Goal: Task Accomplishment & Management: Use online tool/utility

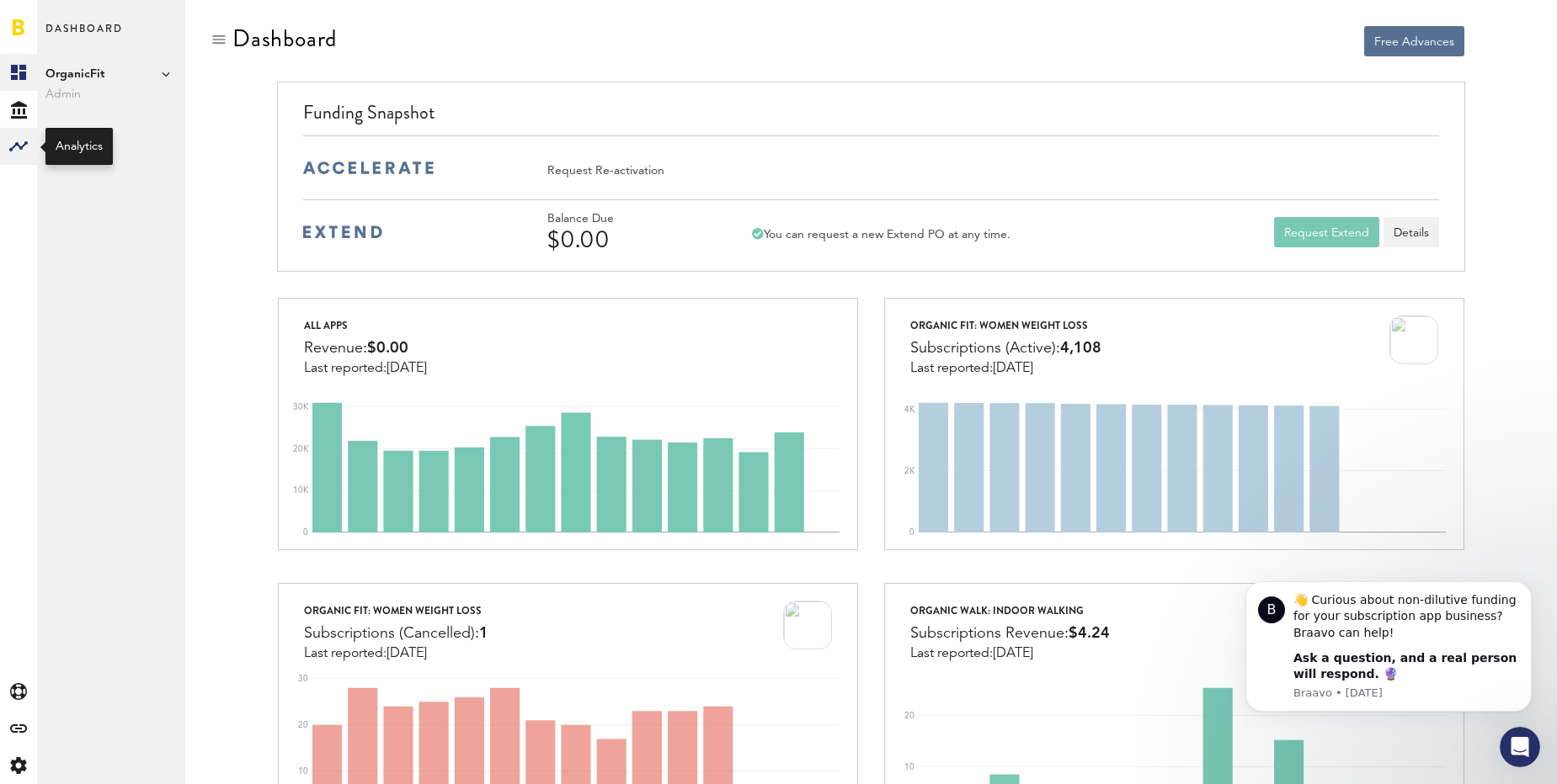
click at [32, 134] on div at bounding box center [19, 147] width 37 height 37
click at [82, 215] on link "Custom Reports" at bounding box center [111, 220] width 149 height 37
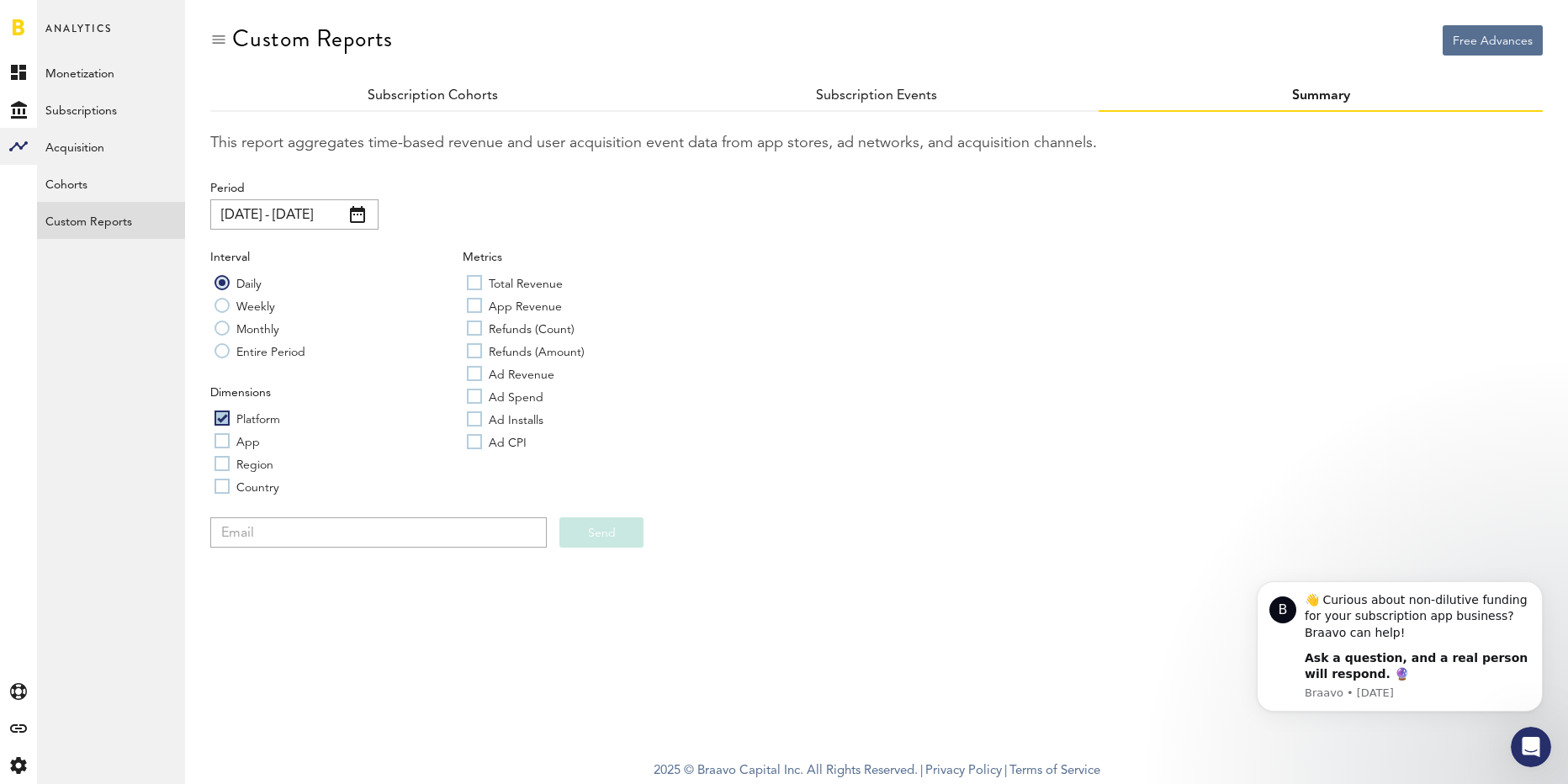
click at [370, 211] on input "[DATE] - [DATE]" at bounding box center [294, 214] width 168 height 30
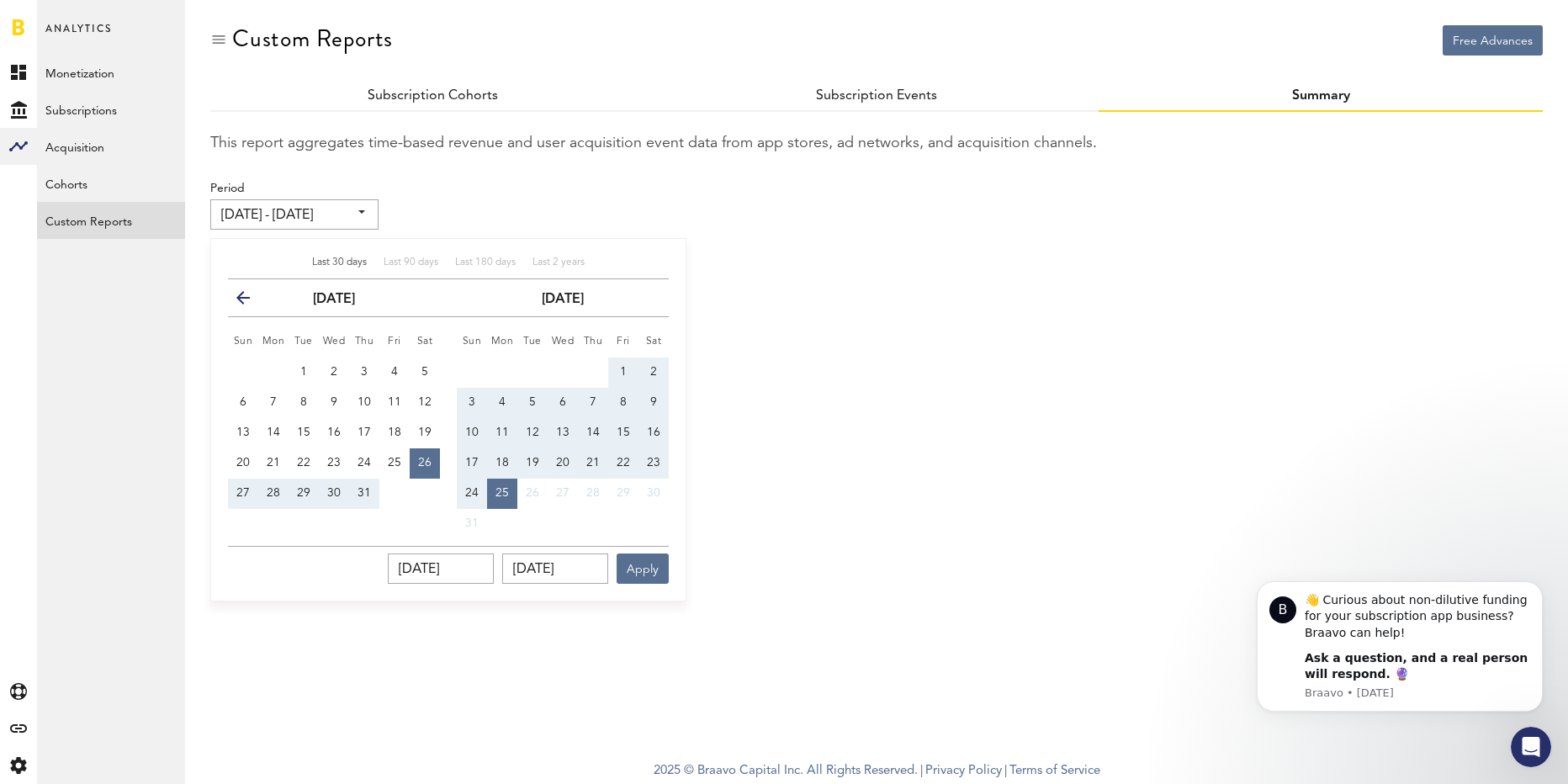
click at [370, 211] on input "[DATE] - [DATE]" at bounding box center [294, 214] width 168 height 30
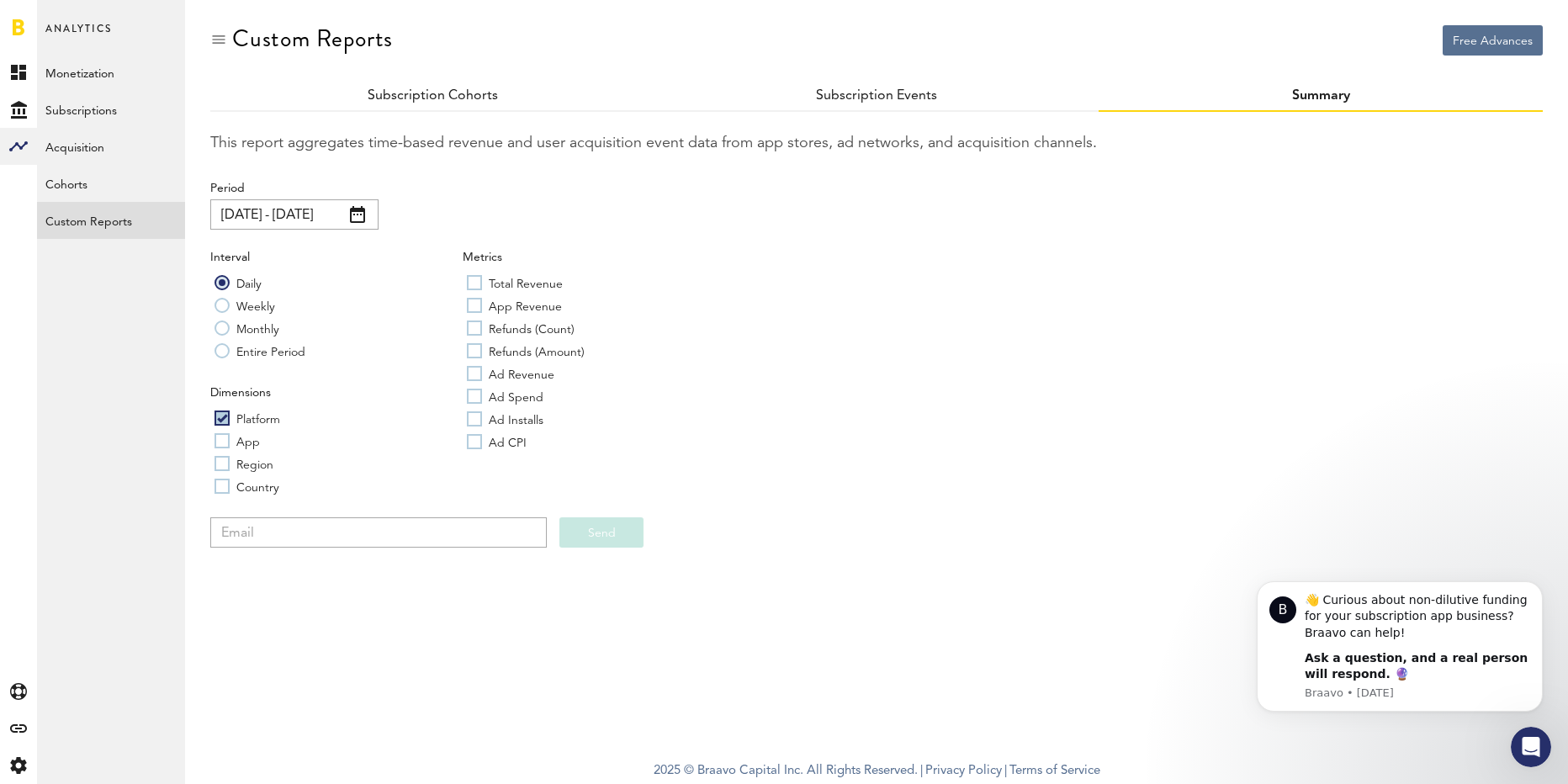
click at [370, 211] on input "[DATE] - [DATE]" at bounding box center [294, 214] width 168 height 30
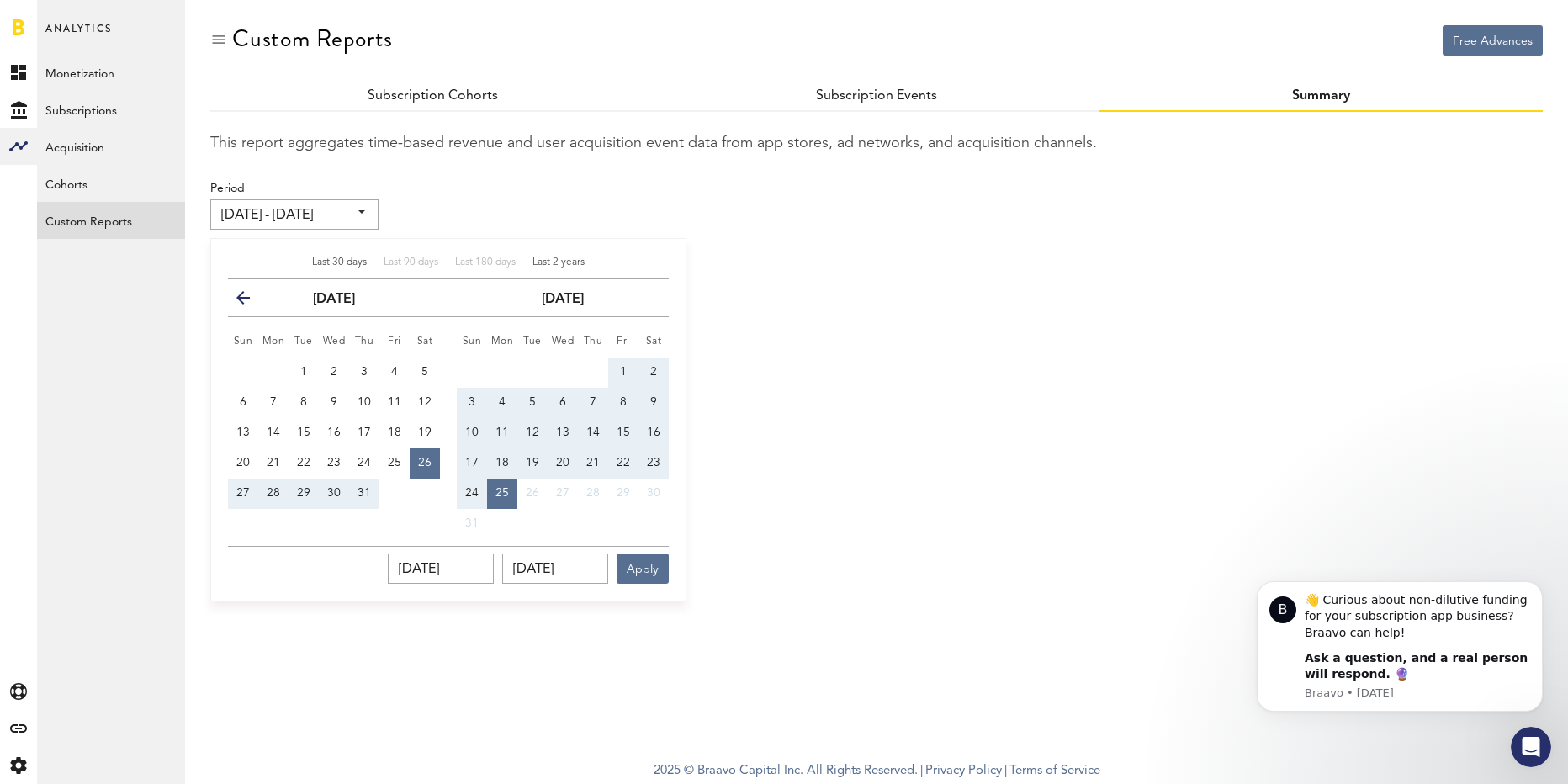
click at [567, 264] on span "Last 2 years" at bounding box center [558, 263] width 52 height 10
type input "[DATE] - [DATE]"
type input "[DATE]"
click at [646, 573] on button "Apply" at bounding box center [642, 569] width 52 height 30
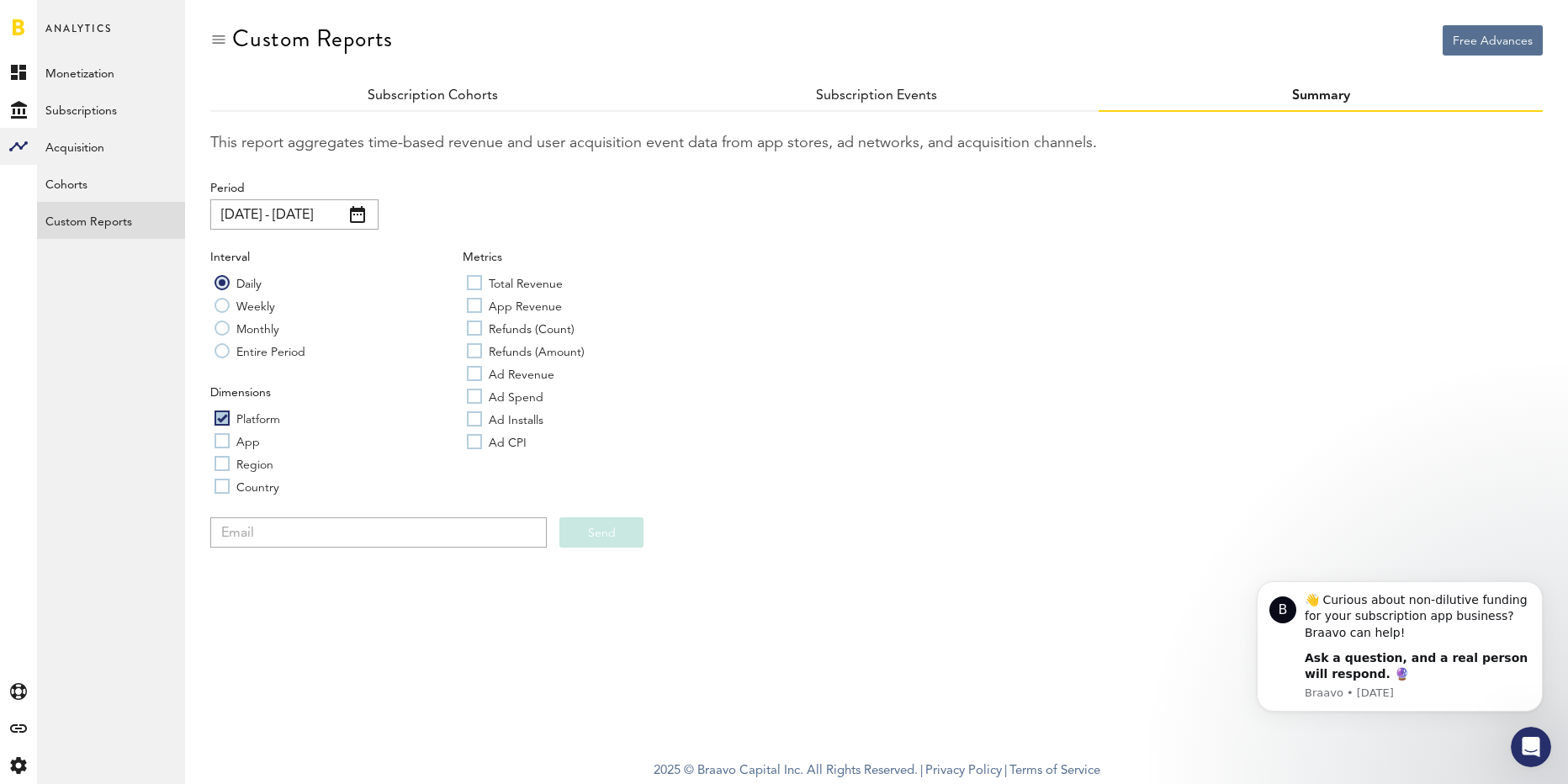
click at [224, 422] on label "Platform" at bounding box center [247, 418] width 66 height 17
checkbox input "false"
click at [849, 94] on link "Subscription Events" at bounding box center [876, 96] width 123 height 14
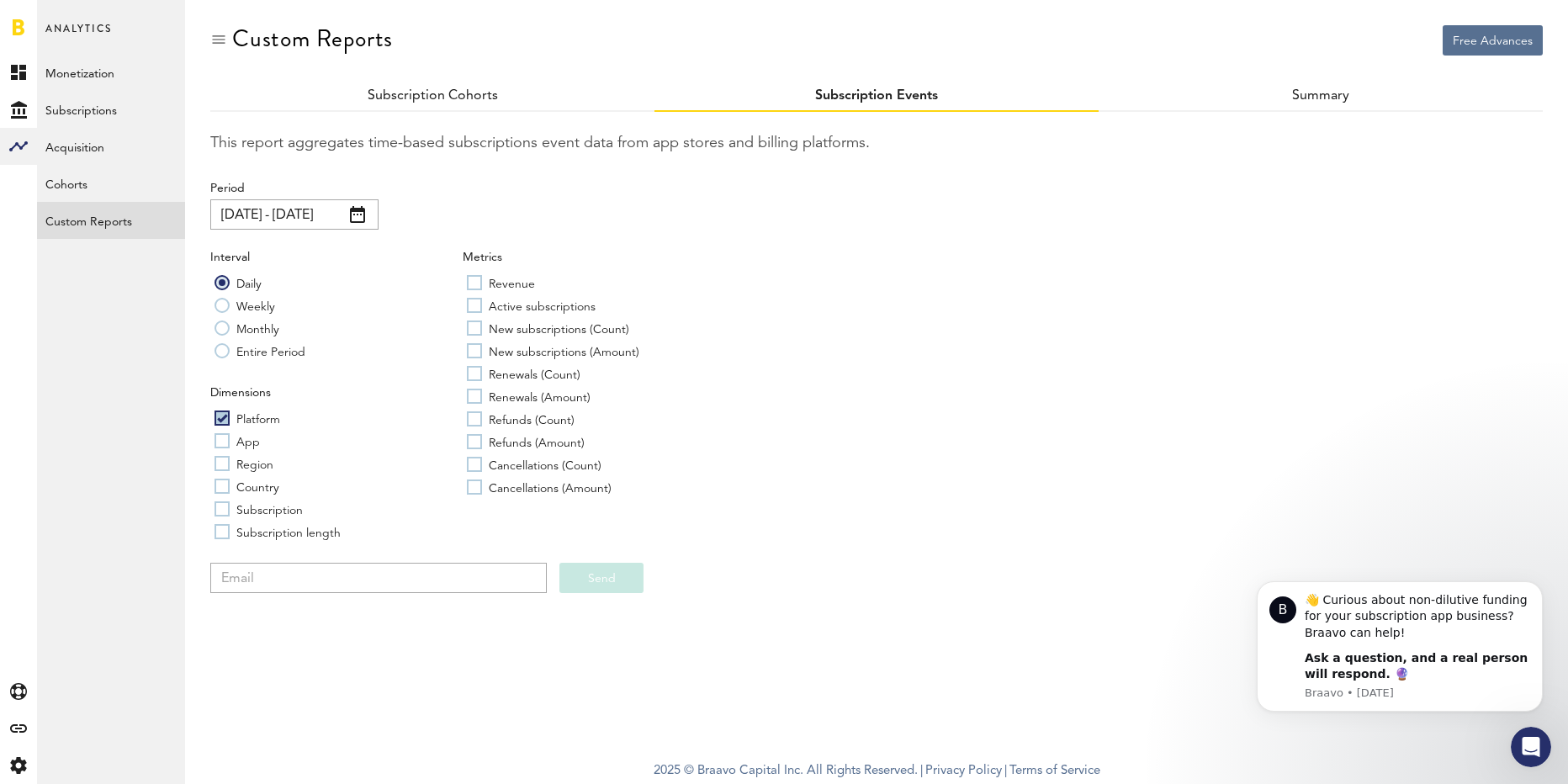
click at [358, 224] on input "[DATE] - [DATE]" at bounding box center [294, 214] width 168 height 30
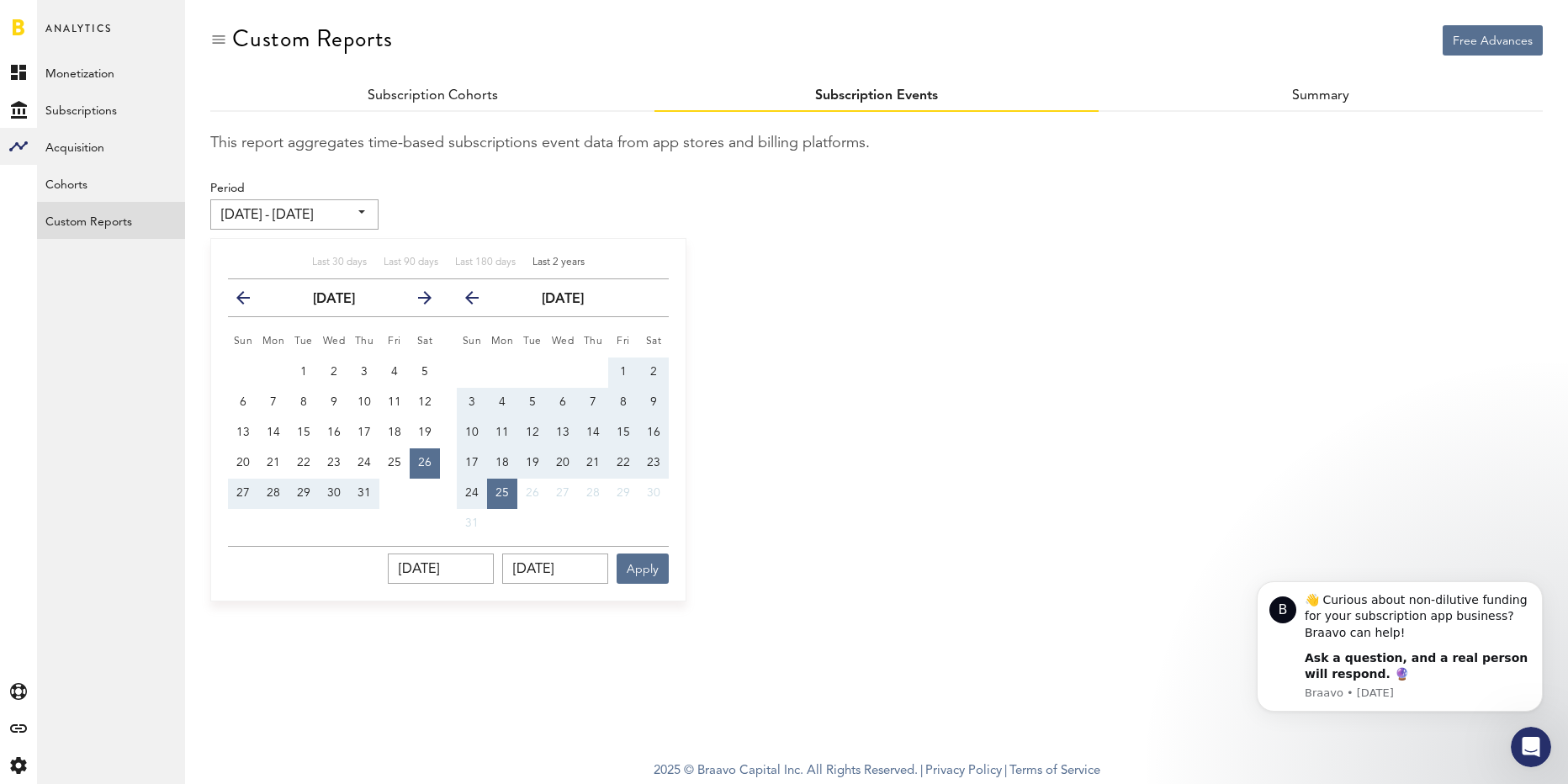
click at [558, 263] on span "Last 2 years" at bounding box center [558, 263] width 52 height 10
click at [644, 570] on button "Apply" at bounding box center [642, 569] width 52 height 30
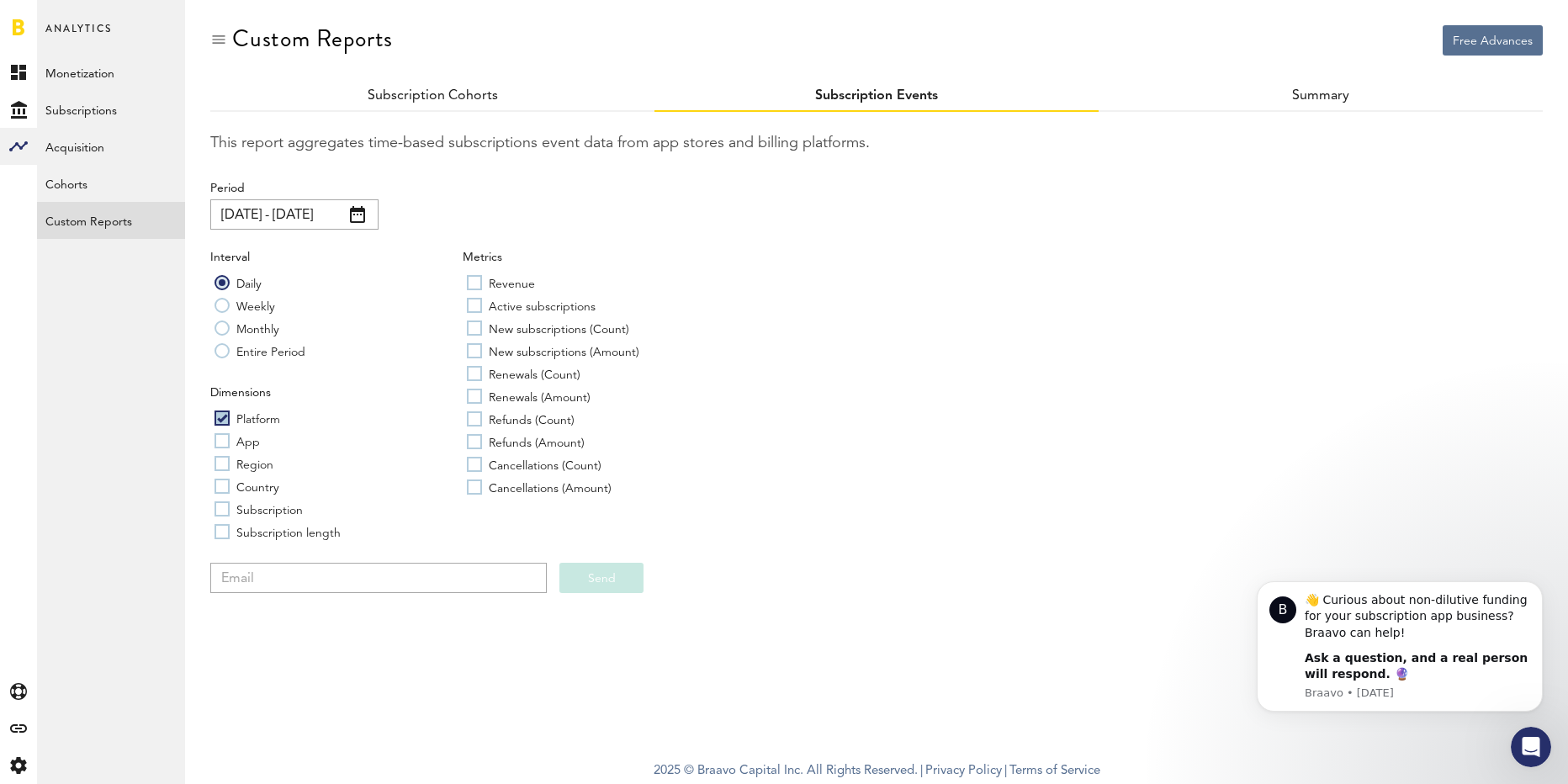
click at [226, 351] on label "Entire Period" at bounding box center [260, 350] width 90 height 17
radio input "true"
click at [222, 280] on label "Daily" at bounding box center [238, 282] width 47 height 17
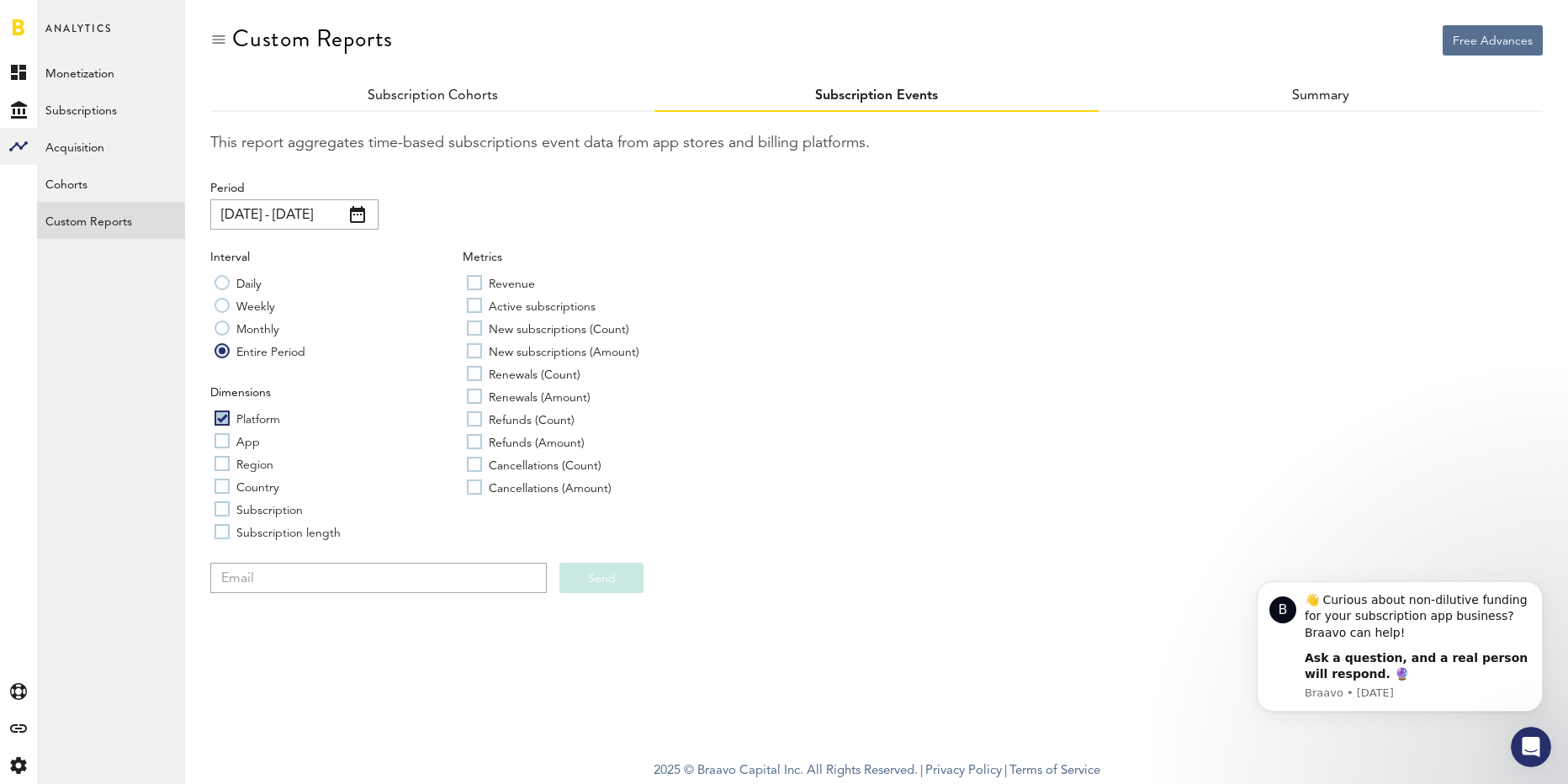
radio input "true"
click at [221, 348] on label "Entire Period" at bounding box center [260, 350] width 90 height 17
radio input "true"
click at [229, 281] on label "Daily" at bounding box center [238, 282] width 47 height 17
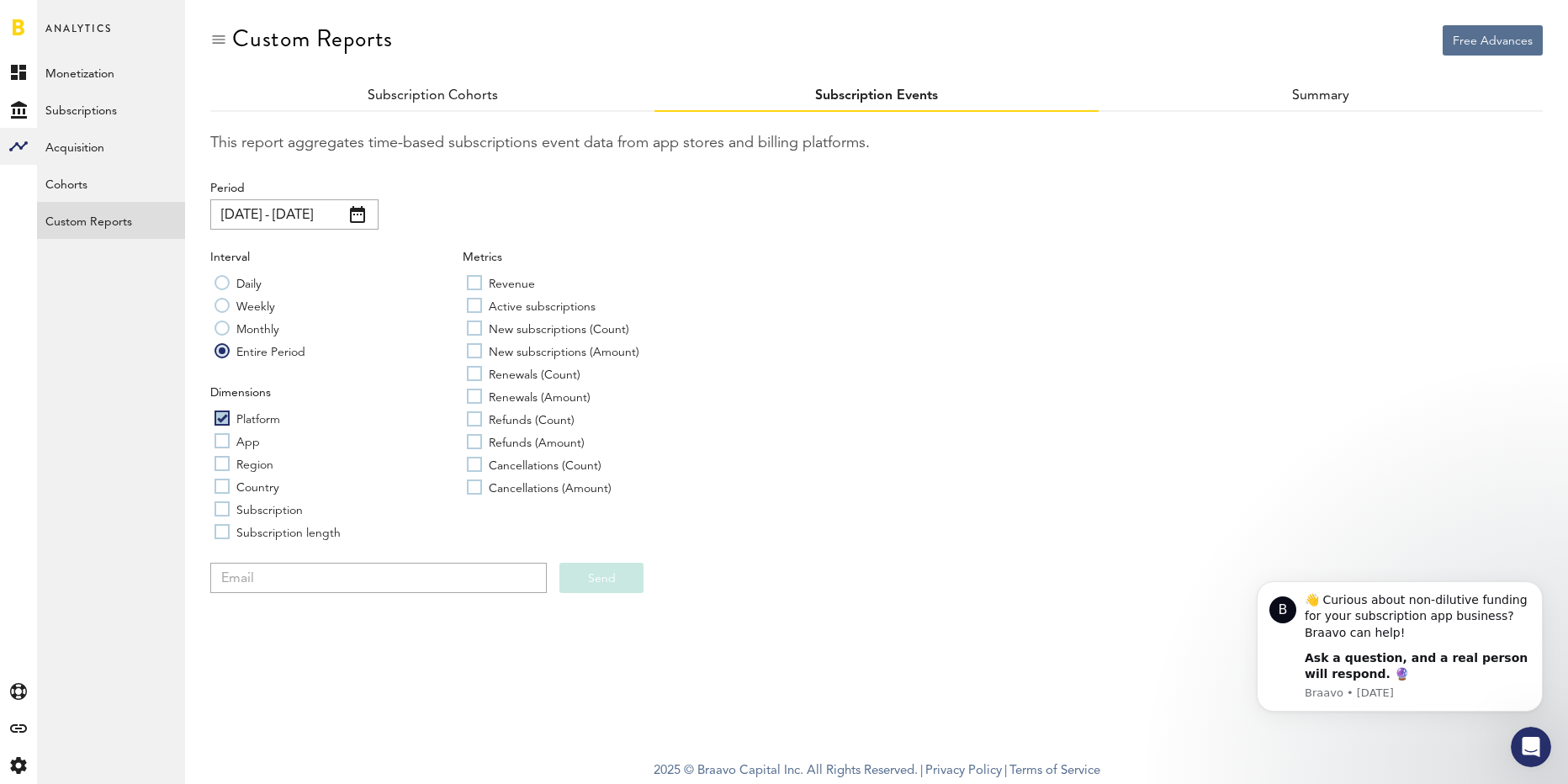
radio input "true"
click at [473, 301] on label "Active subscriptions" at bounding box center [531, 305] width 129 height 17
checkbox input "true"
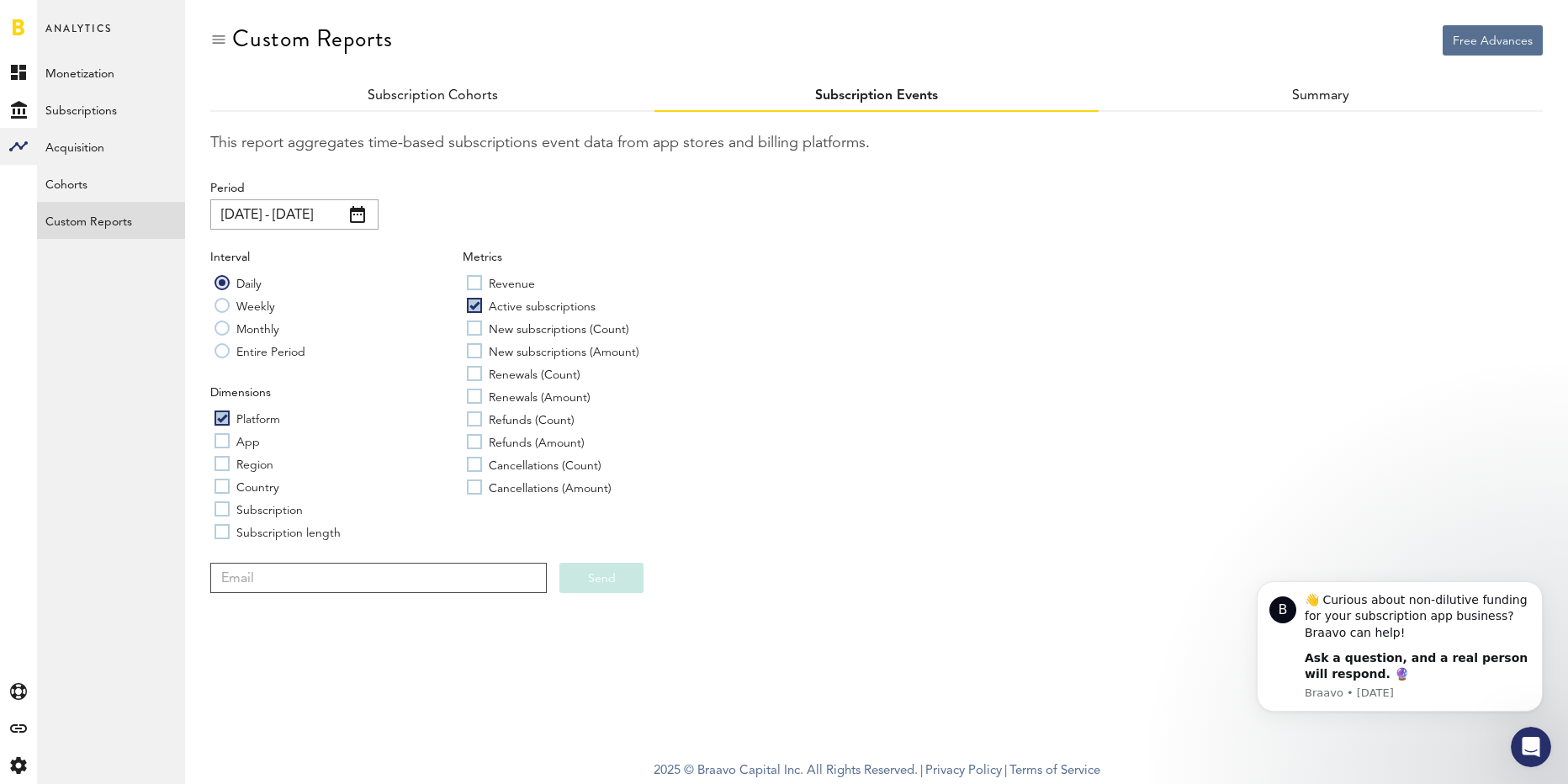
click at [335, 580] on input "email" at bounding box center [378, 577] width 336 height 30
type input "[PERSON_NAME][EMAIL_ADDRESS][DOMAIN_NAME]"
click at [585, 573] on button "Send" at bounding box center [602, 577] width 85 height 30
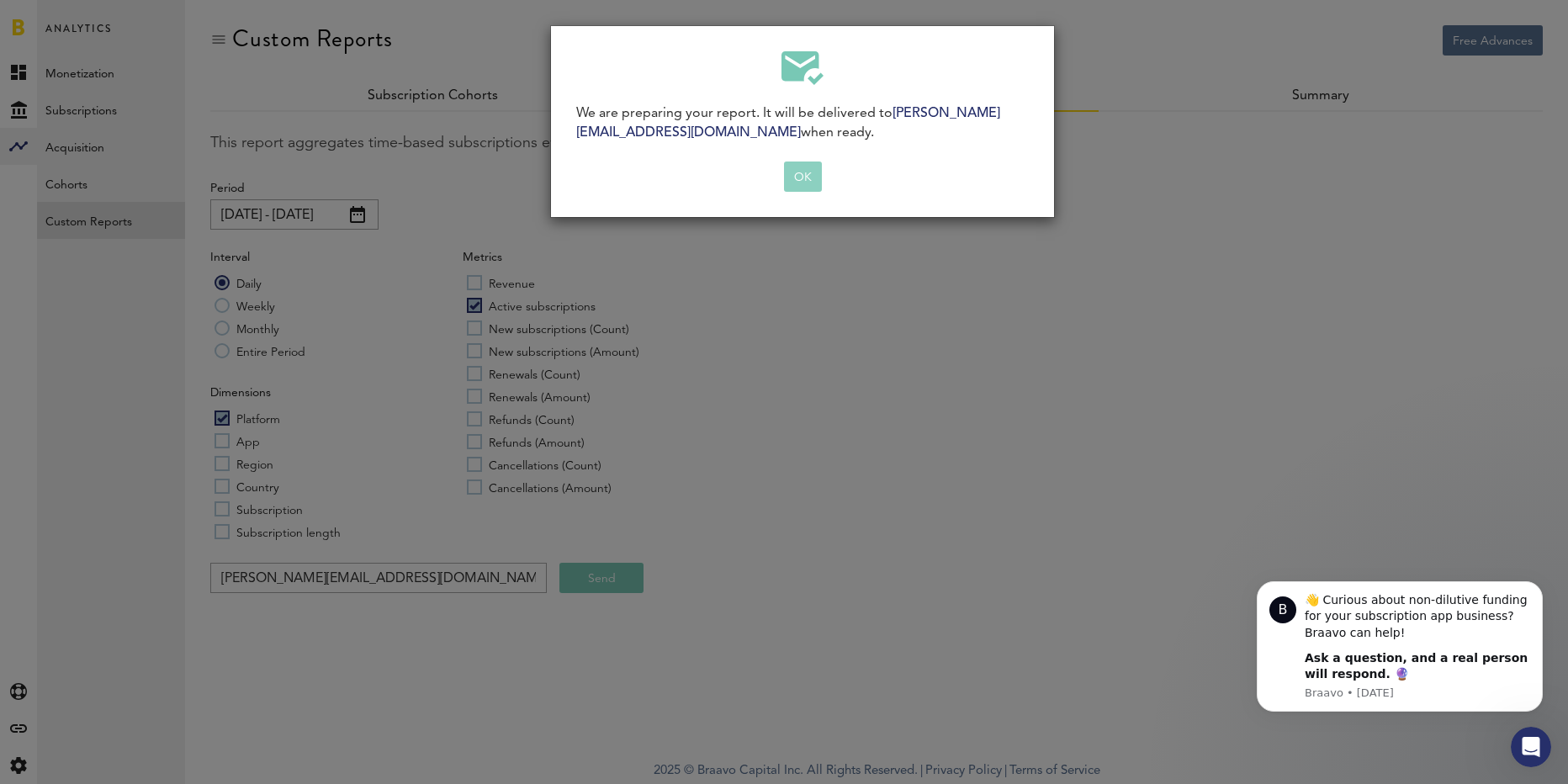
click at [802, 176] on button "OK" at bounding box center [802, 176] width 37 height 30
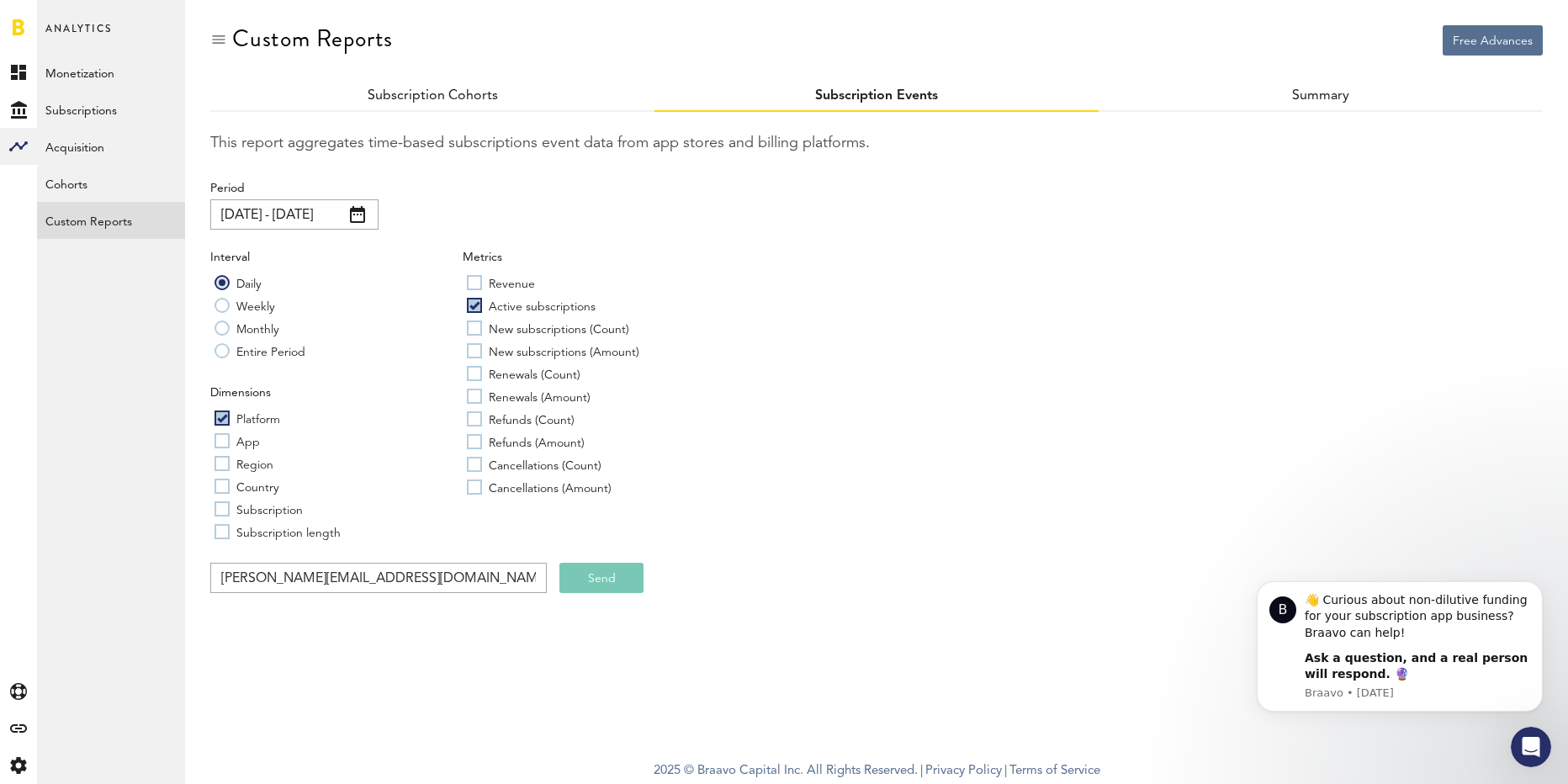
click at [230, 351] on label "Entire Period" at bounding box center [260, 350] width 90 height 17
radio input "true"
click at [604, 581] on button "Send" at bounding box center [602, 577] width 85 height 30
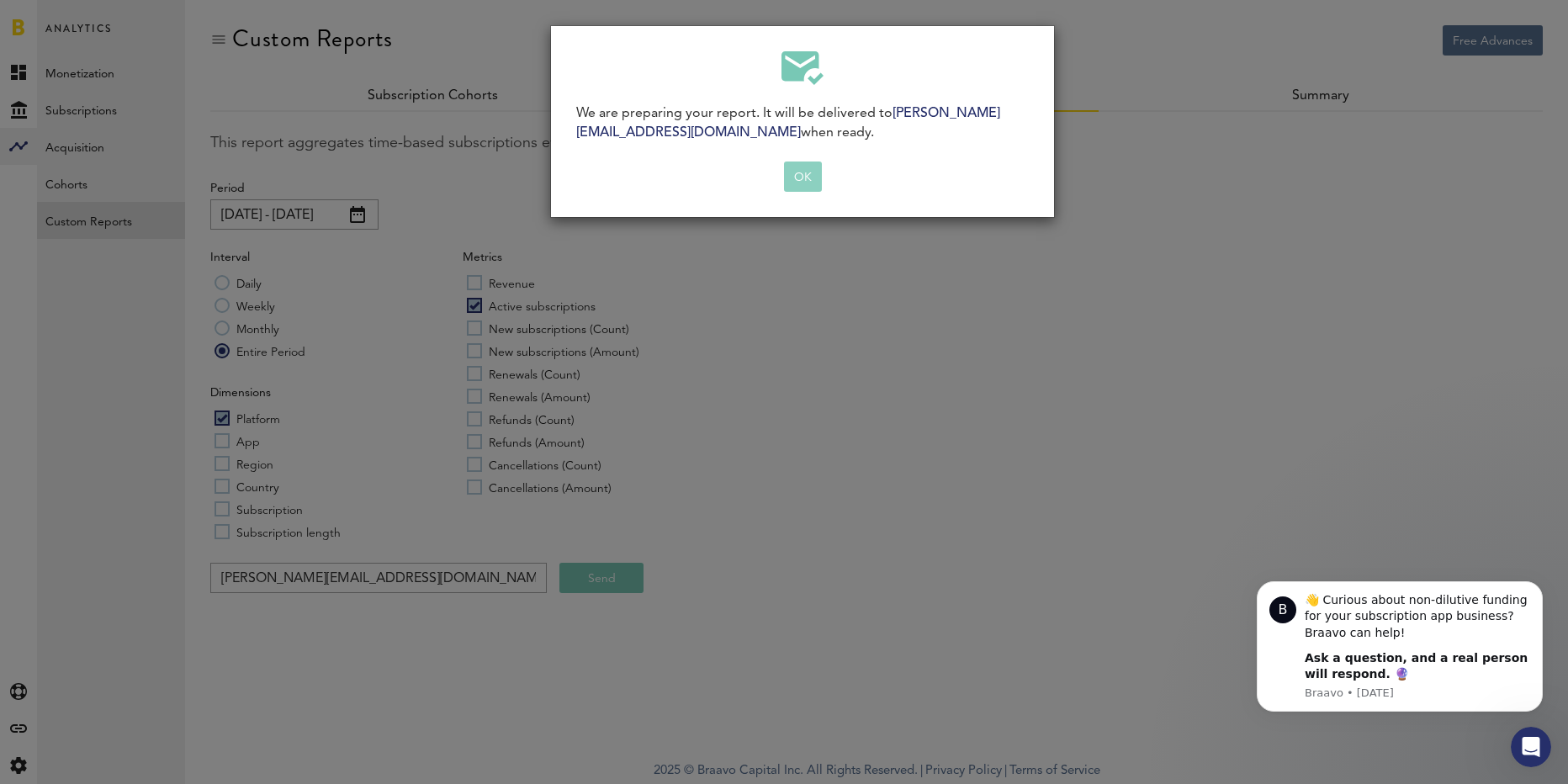
click at [793, 168] on button "OK" at bounding box center [802, 176] width 37 height 30
